Goal: Task Accomplishment & Management: Complete application form

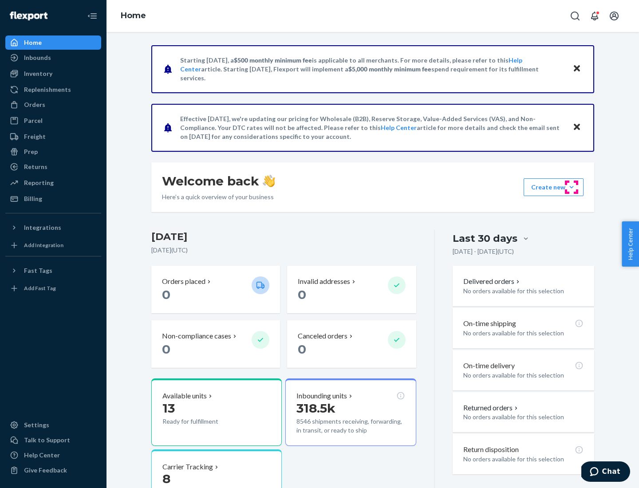
click at [571, 187] on button "Create new Create new inbound Create new order Create new product" at bounding box center [553, 187] width 60 height 18
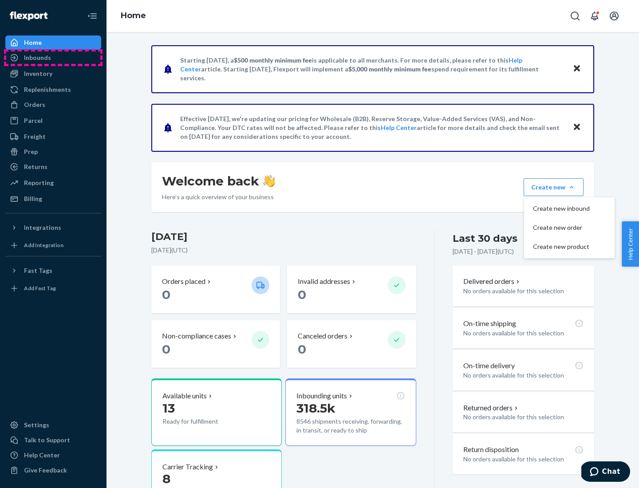
click at [53, 58] on div "Inbounds" at bounding box center [53, 57] width 94 height 12
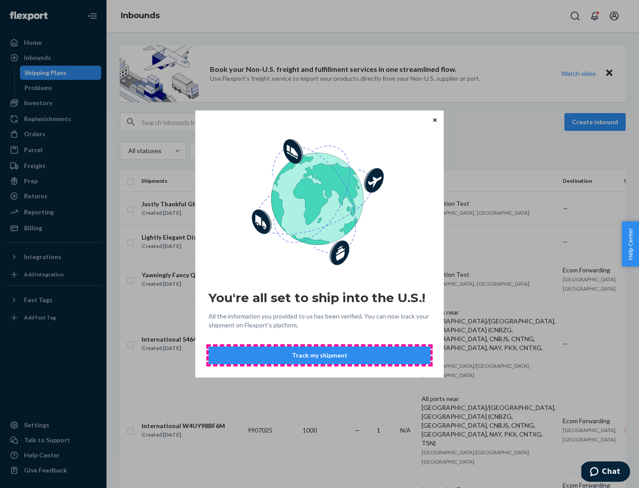
click at [319, 355] on button "Track my shipment" at bounding box center [319, 355] width 222 height 18
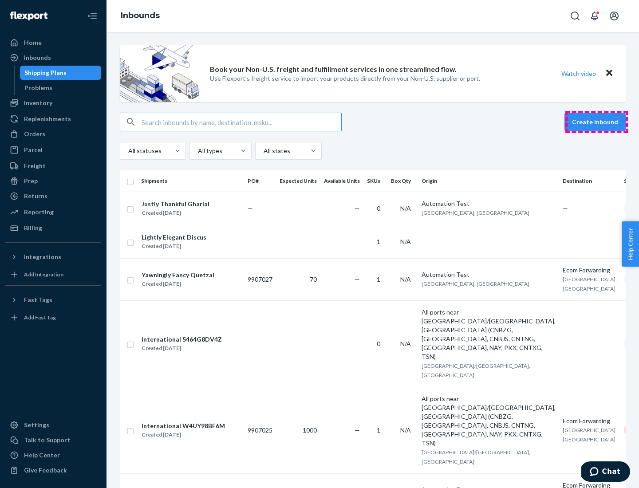
click at [596, 122] on button "Create inbound" at bounding box center [594, 122] width 61 height 18
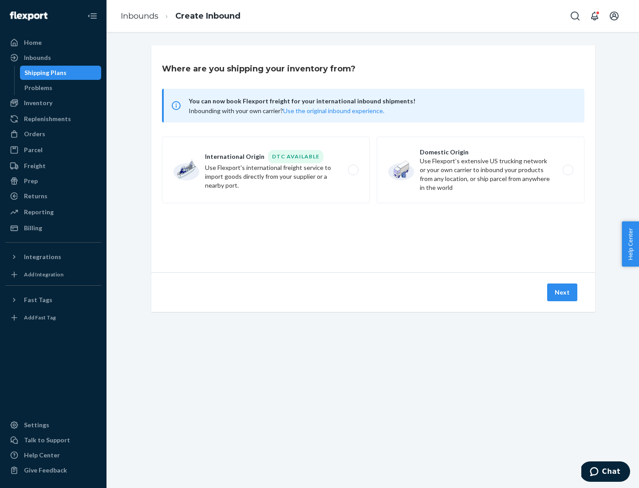
click at [266, 170] on label "International Origin DTC Available Use Flexport's international freight service…" at bounding box center [266, 170] width 208 height 67
click at [353, 170] on input "International Origin DTC Available Use Flexport's international freight service…" at bounding box center [356, 170] width 6 height 6
radio input "true"
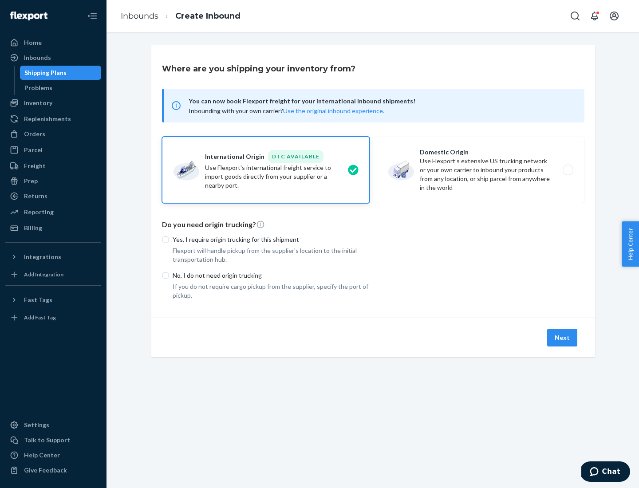
click at [271, 275] on p "No, I do not need origin trucking" at bounding box center [270, 275] width 197 height 9
click at [169, 275] on input "No, I do not need origin trucking" at bounding box center [165, 275] width 7 height 7
radio input "true"
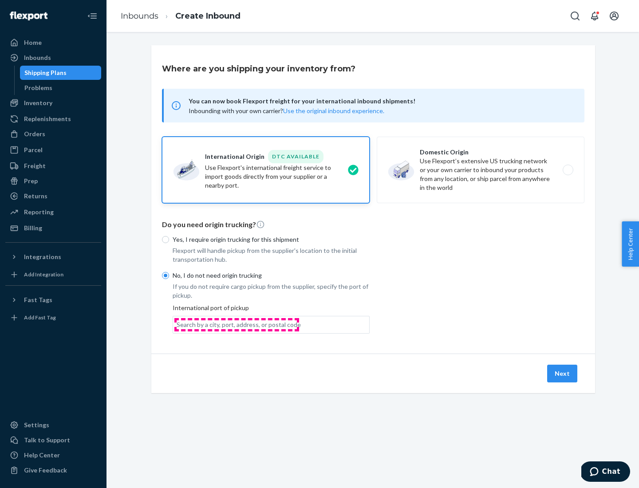
click at [236, 324] on div "Search by a city, port, address, or postal code" at bounding box center [238, 324] width 124 height 9
click at [177, 324] on input "Search by a city, port, address, or postal code" at bounding box center [176, 324] width 1 height 9
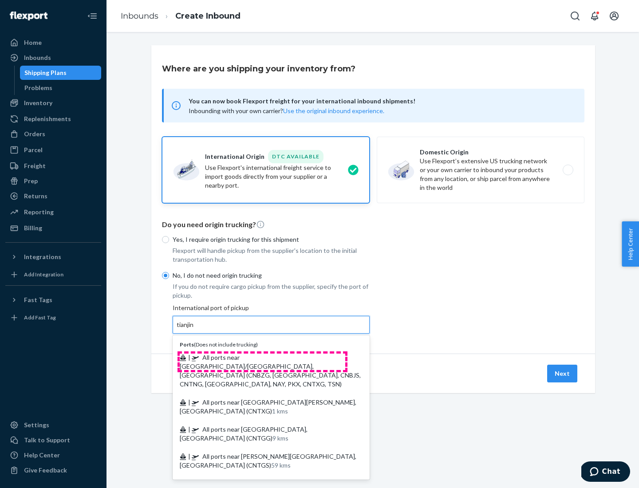
click at [262, 357] on span "| All ports near [GEOGRAPHIC_DATA]/[GEOGRAPHIC_DATA], [GEOGRAPHIC_DATA] (CNBZG,…" at bounding box center [270, 370] width 181 height 34
click at [195, 329] on input "tianjin" at bounding box center [185, 324] width 18 height 9
type input "All ports near [GEOGRAPHIC_DATA]/[GEOGRAPHIC_DATA], [GEOGRAPHIC_DATA] (CNBZG, […"
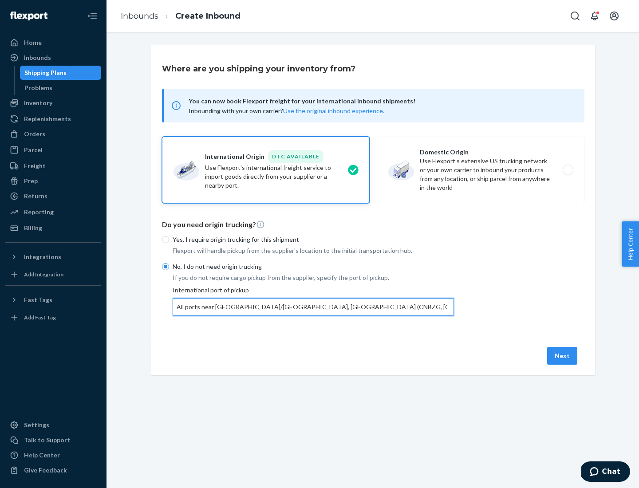
click at [562, 355] on button "Next" at bounding box center [562, 356] width 30 height 18
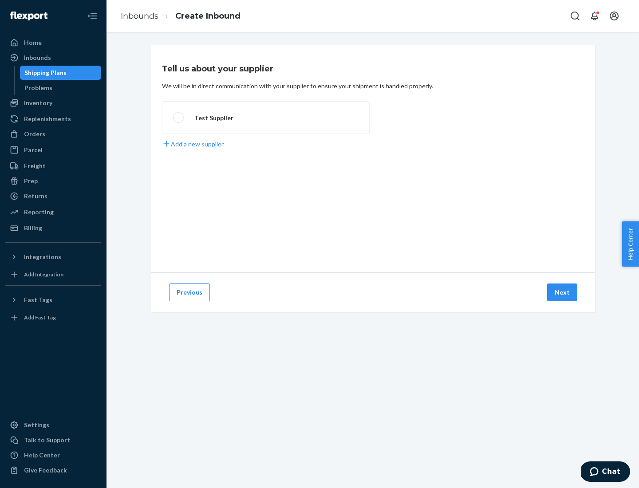
click at [266, 118] on label "Test Supplier" at bounding box center [266, 117] width 208 height 33
click at [179, 118] on input "Test Supplier" at bounding box center [176, 118] width 6 height 6
radio input "true"
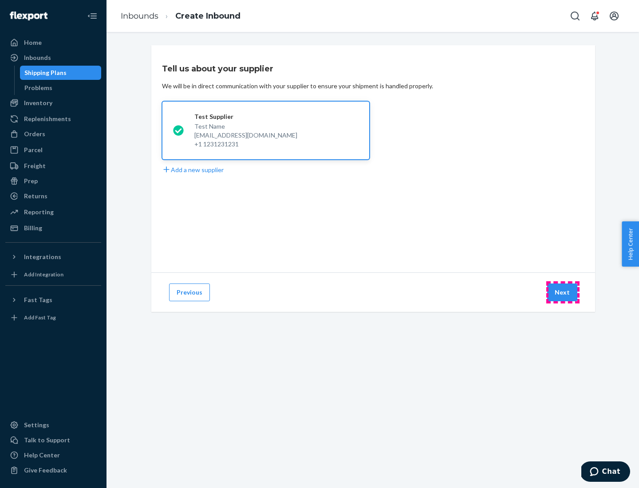
click at [562, 292] on button "Next" at bounding box center [562, 292] width 30 height 18
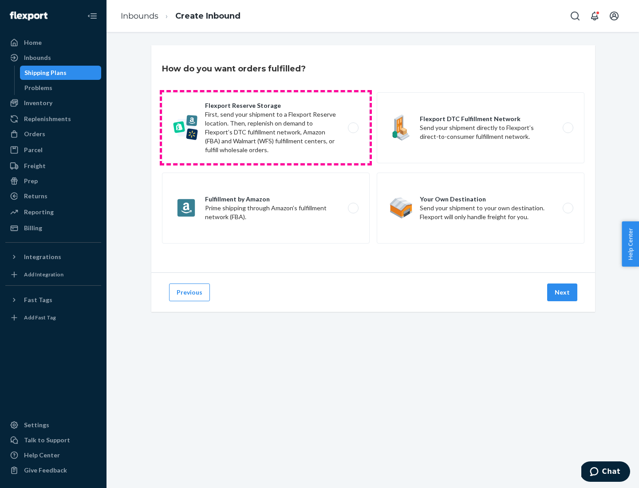
click at [266, 128] on label "Flexport Reserve Storage First, send your shipment to a Flexport Reserve locati…" at bounding box center [266, 127] width 208 height 71
click at [353, 128] on input "Flexport Reserve Storage First, send your shipment to a Flexport Reserve locati…" at bounding box center [356, 128] width 6 height 6
radio input "true"
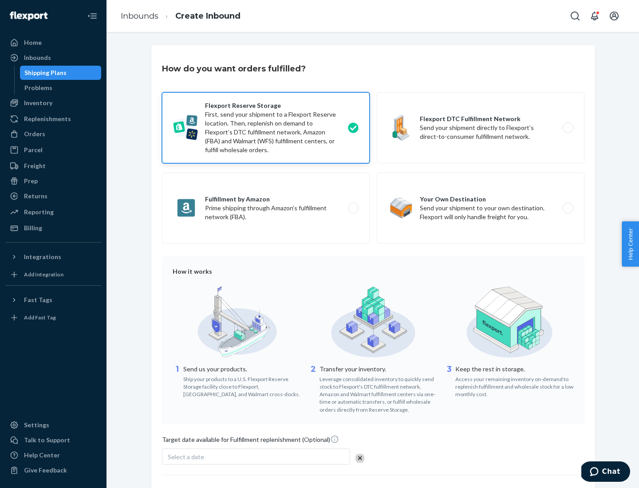
scroll to position [73, 0]
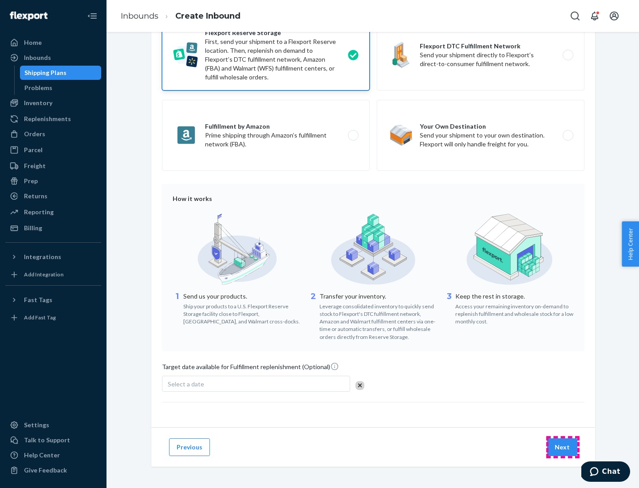
click at [562, 447] on button "Next" at bounding box center [562, 447] width 30 height 18
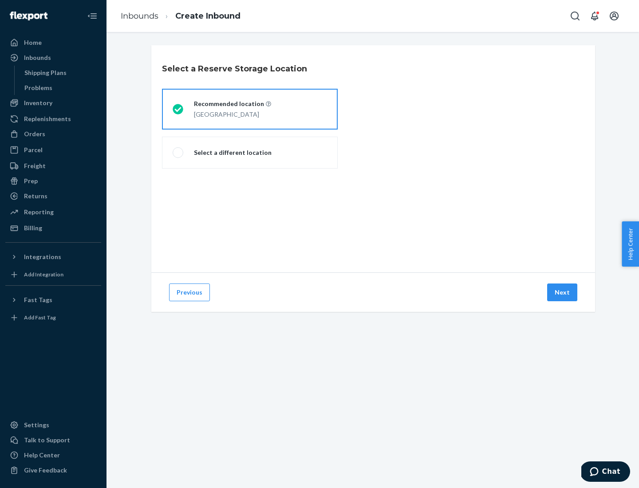
click at [250, 109] on div "[GEOGRAPHIC_DATA]" at bounding box center [232, 113] width 77 height 11
click at [178, 109] on input "Recommended location [GEOGRAPHIC_DATA]" at bounding box center [175, 109] width 6 height 6
click at [562, 292] on button "Next" at bounding box center [562, 292] width 30 height 18
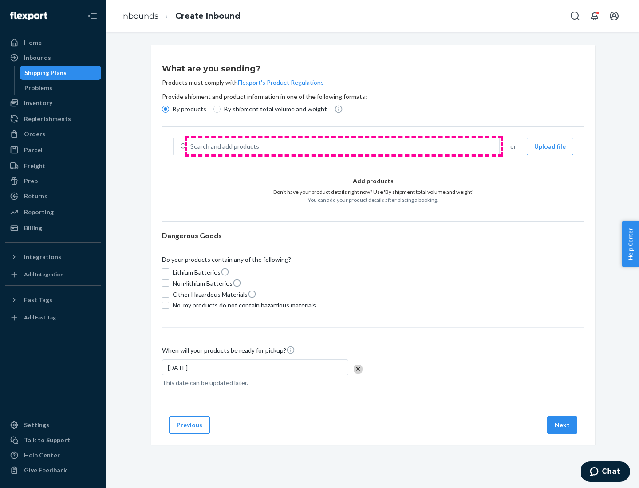
click at [343, 146] on div "Search and add products" at bounding box center [343, 146] width 312 height 16
click at [191, 146] on input "Search and add products" at bounding box center [190, 146] width 1 height 9
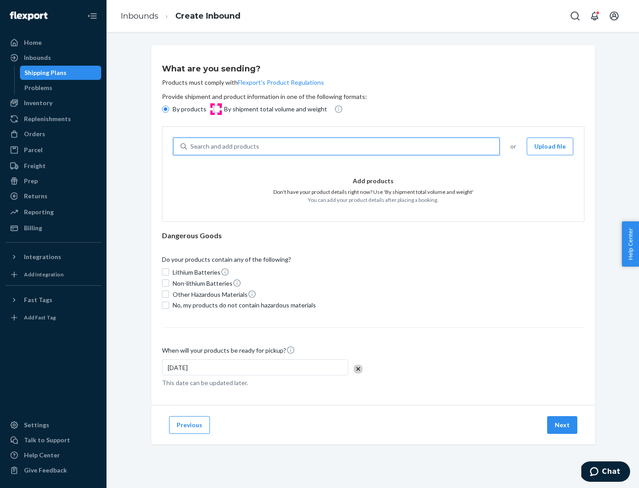
click at [216, 109] on input "By shipment total volume and weight" at bounding box center [216, 109] width 7 height 7
radio input "true"
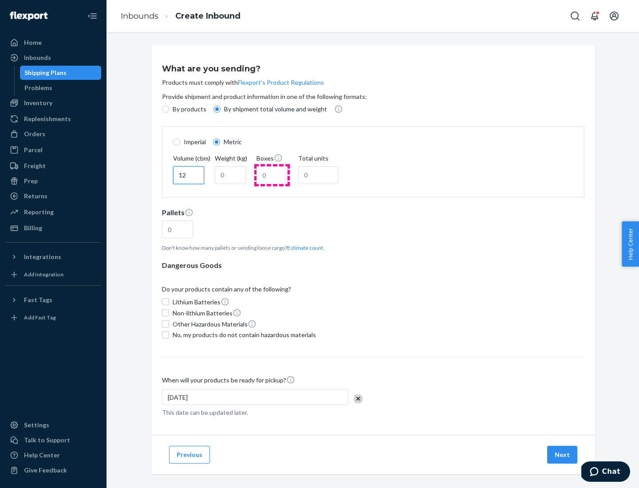
type input "12"
type input "22"
type input "222"
type input "121"
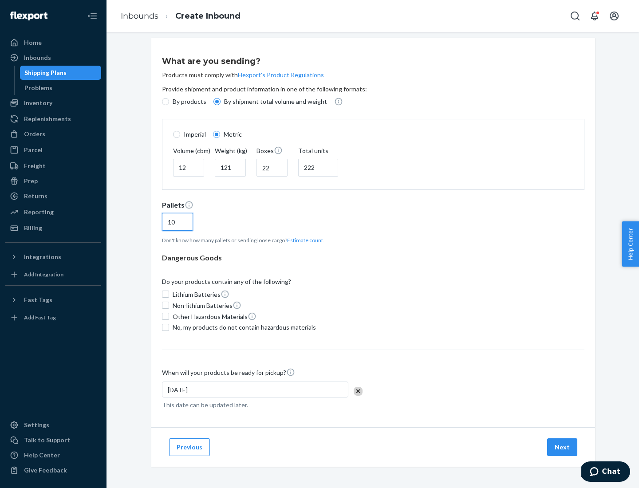
type input "10"
click at [243, 327] on span "No, my products do not contain hazardous materials" at bounding box center [243, 327] width 143 height 9
click at [169, 327] on input "No, my products do not contain hazardous materials" at bounding box center [165, 327] width 7 height 7
checkbox input "true"
click at [562, 447] on button "Next" at bounding box center [562, 447] width 30 height 18
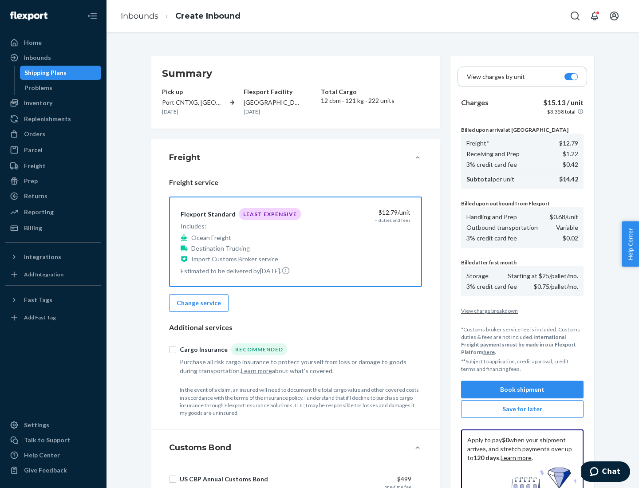
scroll to position [129, 0]
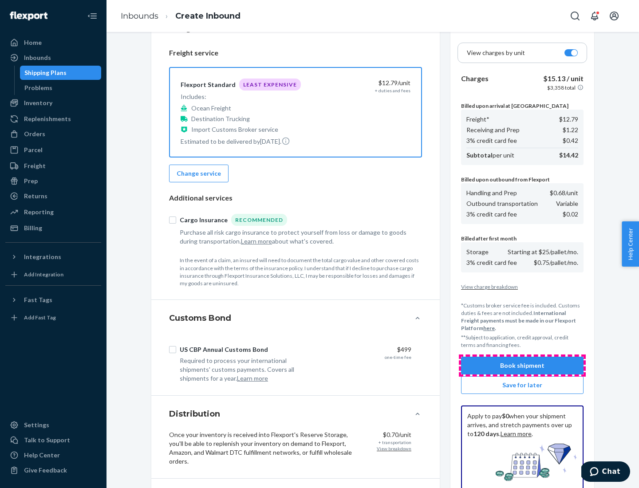
click at [522, 365] on button "Book shipment" at bounding box center [522, 366] width 122 height 18
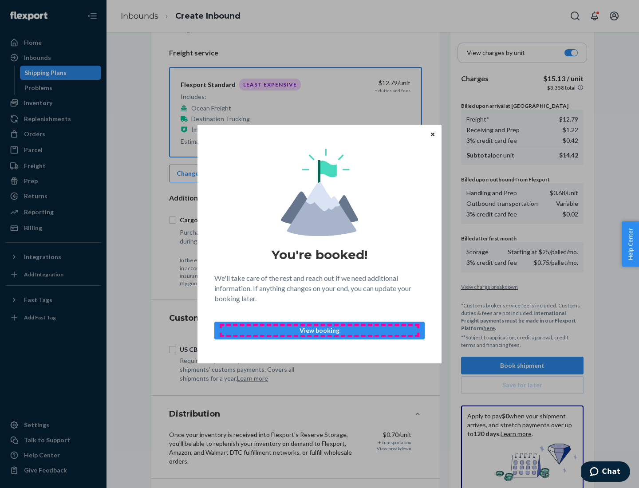
click at [319, 330] on p "View booking" at bounding box center [319, 330] width 195 height 9
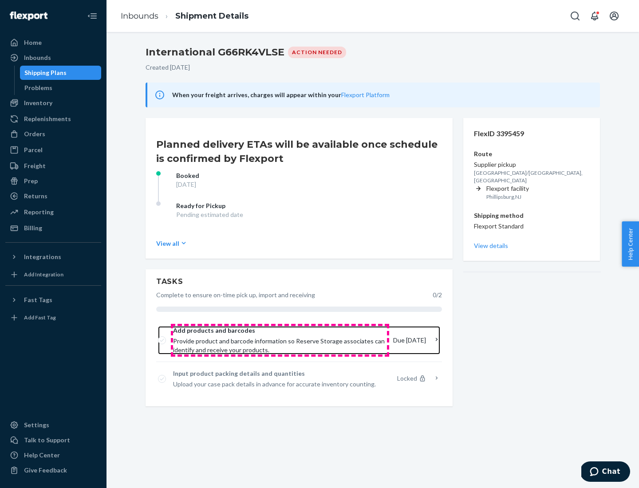
click at [280, 340] on span "Provide product and barcode information so Reserve Storage associates can ident…" at bounding box center [279, 346] width 213 height 18
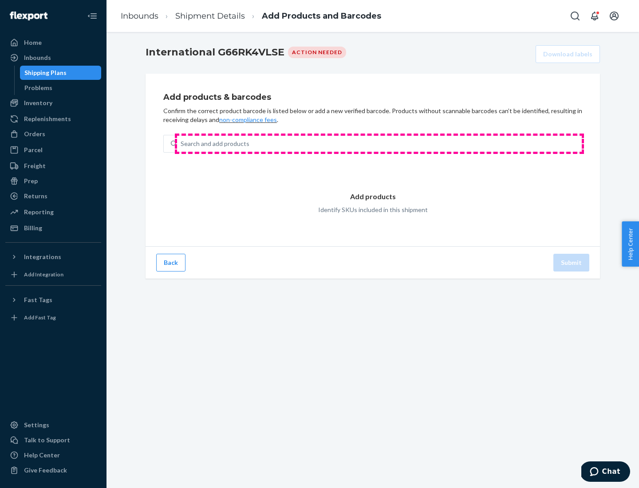
click at [379, 144] on div "Search and add products" at bounding box center [379, 144] width 404 height 16
click at [181, 144] on input "Search and add products" at bounding box center [180, 143] width 1 height 9
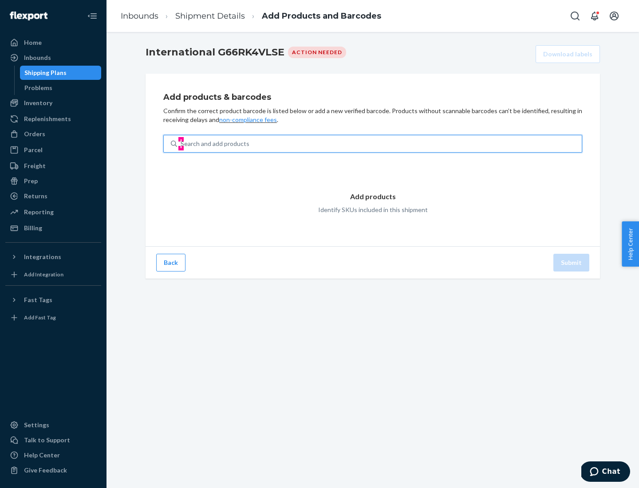
type input "test"
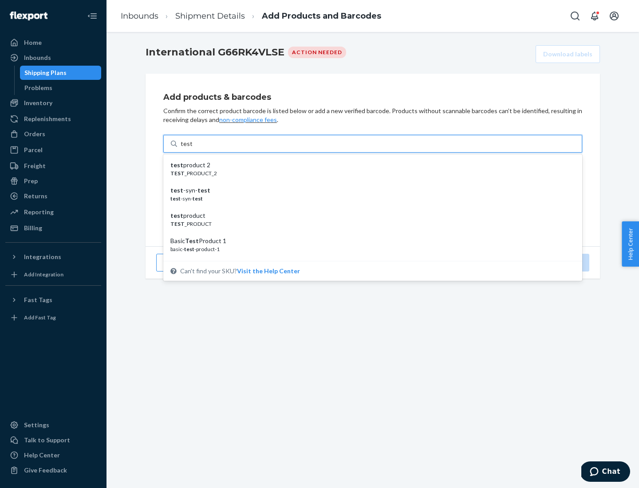
scroll to position [33, 0]
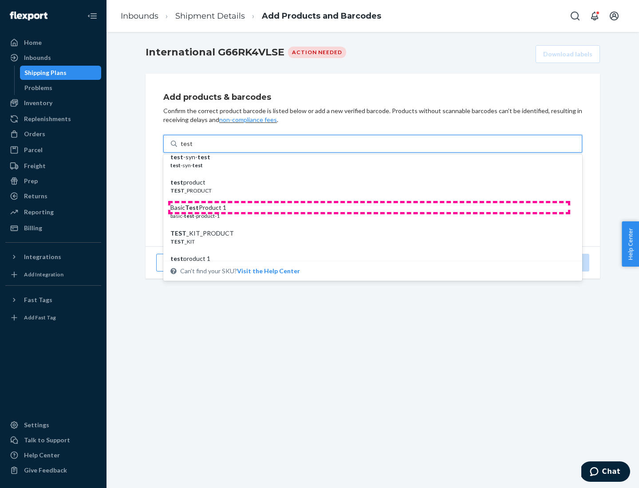
click at [369, 208] on div "Basic Test Product 1" at bounding box center [368, 207] width 397 height 9
click at [192, 148] on input "test" at bounding box center [186, 143] width 12 height 9
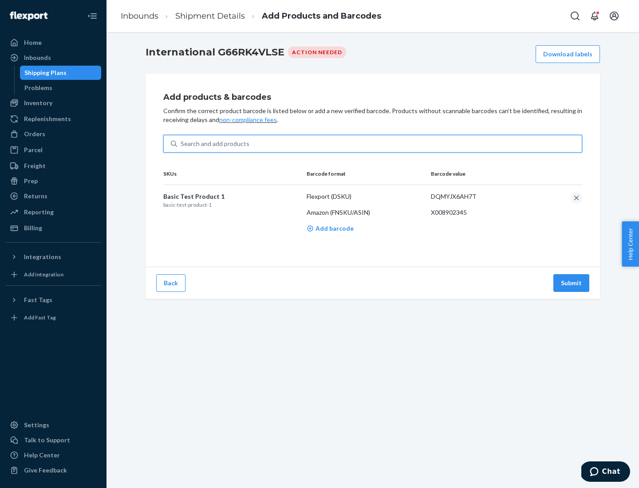
click at [571, 282] on button "Submit" at bounding box center [571, 283] width 36 height 18
